Goal: Information Seeking & Learning: Learn about a topic

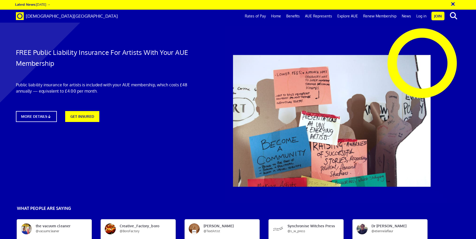
scroll to position [0, 7]
click at [42, 117] on link "MORE DETAILS" at bounding box center [36, 117] width 45 height 12
click at [296, 15] on link "Benefits" at bounding box center [292, 16] width 19 height 13
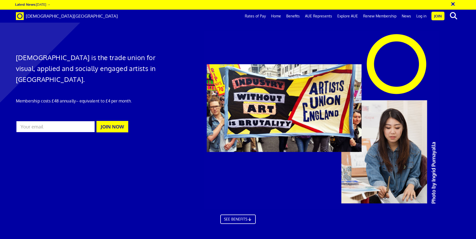
scroll to position [338, 0]
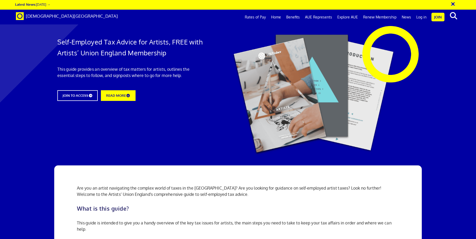
scroll to position [1420, 0]
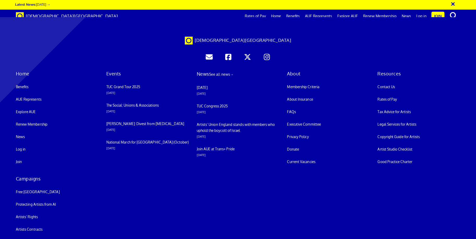
scroll to position [1321, 0]
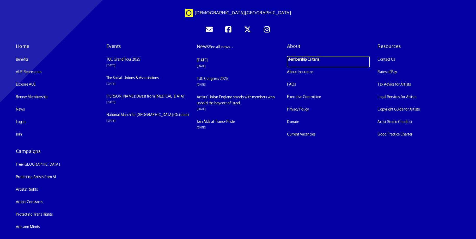
click at [294, 67] on link "Membership Criteria" at bounding box center [328, 61] width 83 height 11
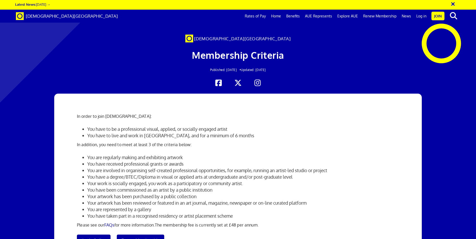
scroll to position [26, 0]
click at [111, 223] on link "FAQs" at bounding box center [109, 225] width 10 height 5
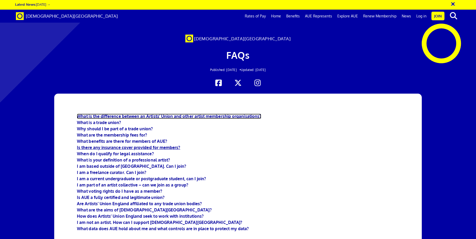
scroll to position [52, 0]
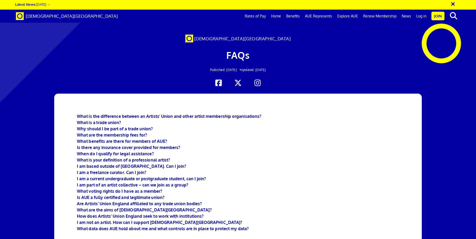
scroll to position [218, 0]
drag, startPoint x: 77, startPoint y: 42, endPoint x: 261, endPoint y: 67, distance: 185.4
copy div "What is the difference between an Artists' Union and other artist membership or…"
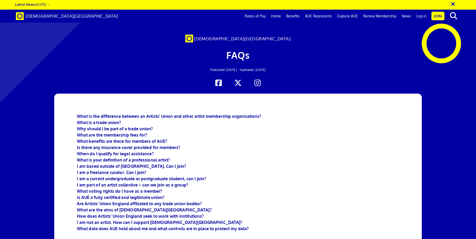
drag, startPoint x: 78, startPoint y: 34, endPoint x: 379, endPoint y: 206, distance: 347.2
copy div "What is a trade union? A union is a group of workers that act together in order…"
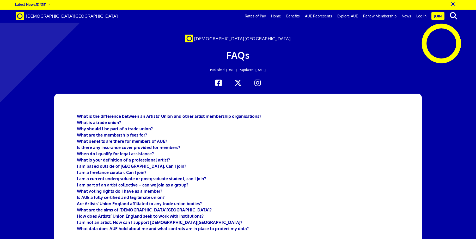
scroll to position [814, 0]
